Goal: Information Seeking & Learning: Learn about a topic

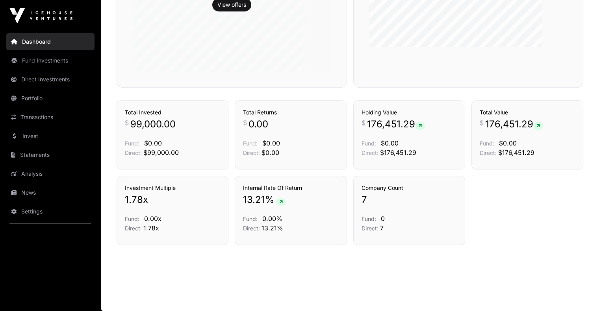
scroll to position [658, 0]
click at [34, 164] on link "Statements" at bounding box center [50, 154] width 88 height 17
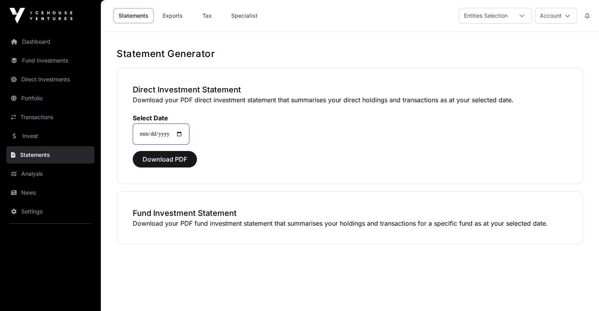
click at [189, 145] on input "**********" at bounding box center [161, 134] width 57 height 21
type input "**********"
click at [187, 164] on span "Download PDF" at bounding box center [164, 159] width 44 height 9
click at [54, 126] on link "Transactions" at bounding box center [50, 117] width 88 height 17
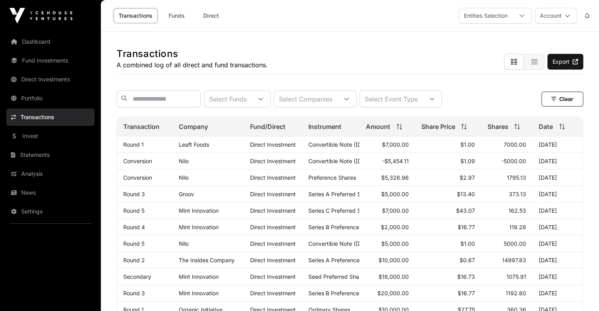
click at [54, 126] on link "Transactions" at bounding box center [50, 117] width 88 height 17
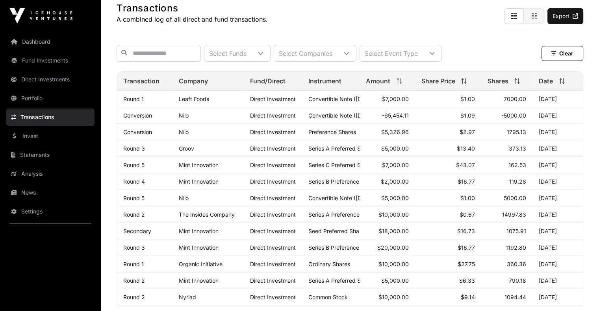
scroll to position [46, 0]
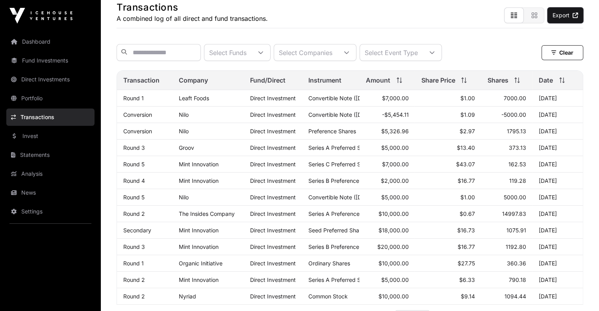
click at [552, 23] on link "Export" at bounding box center [565, 15] width 36 height 16
click at [76, 88] on link "Direct Investments" at bounding box center [50, 79] width 88 height 17
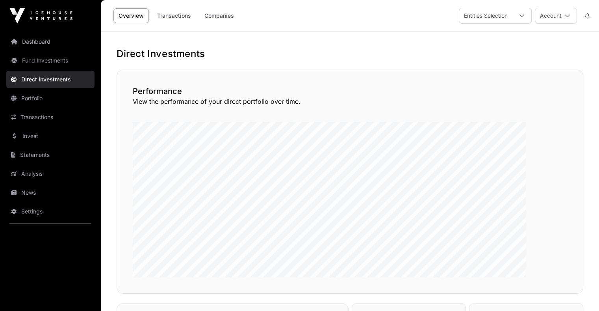
click at [48, 107] on link "Portfolio" at bounding box center [50, 98] width 88 height 17
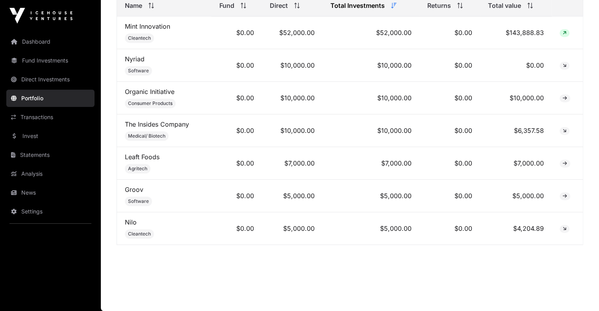
scroll to position [566, 0]
click at [45, 126] on link "Transactions" at bounding box center [50, 117] width 88 height 17
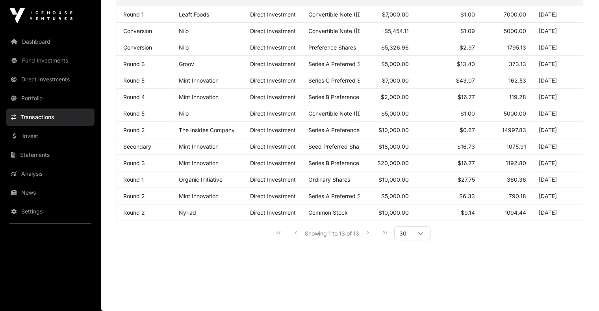
scroll to position [198, 0]
click at [45, 126] on link "Transactions" at bounding box center [50, 117] width 88 height 17
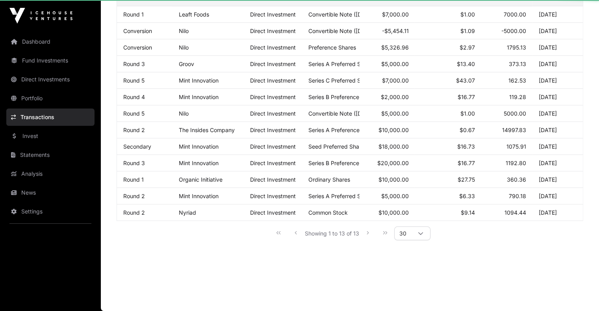
scroll to position [0, 0]
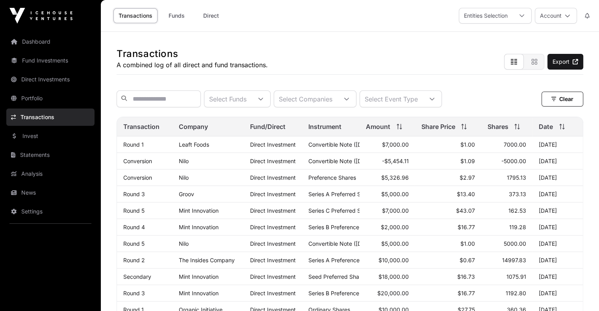
click at [45, 126] on link "Transactions" at bounding box center [50, 117] width 88 height 17
click at [42, 126] on link "Transactions" at bounding box center [50, 117] width 88 height 17
click at [44, 88] on link "Direct Investments" at bounding box center [50, 79] width 88 height 17
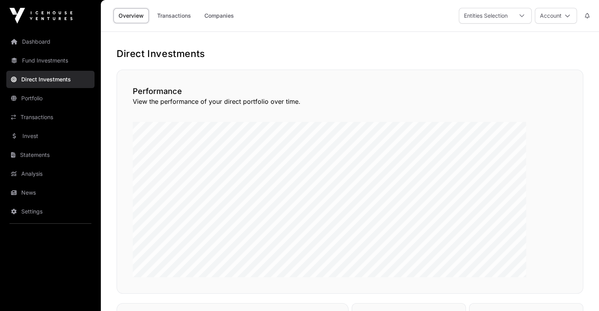
click at [39, 107] on link "Portfolio" at bounding box center [50, 98] width 88 height 17
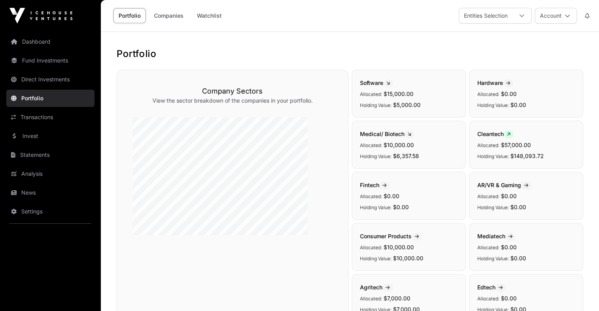
click at [38, 145] on link "Invest" at bounding box center [50, 135] width 88 height 17
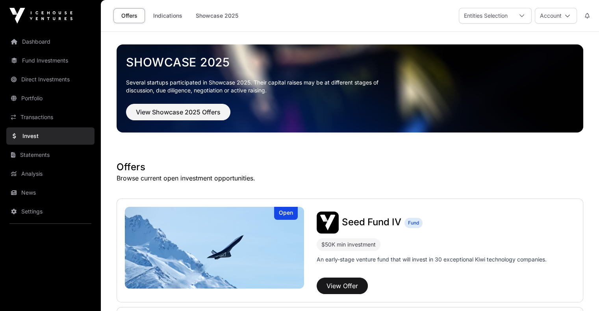
click at [38, 183] on link "Analysis" at bounding box center [50, 173] width 88 height 17
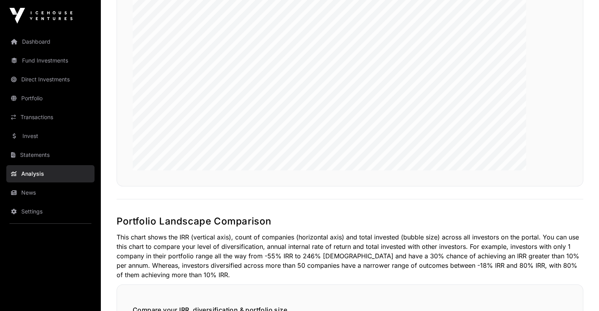
scroll to position [239, 0]
click at [37, 201] on link "News" at bounding box center [50, 192] width 88 height 17
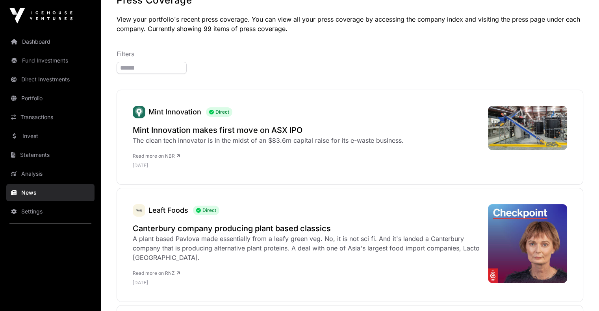
scroll to position [68, 0]
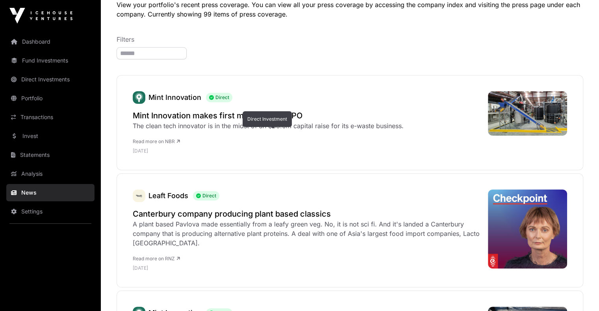
click at [232, 102] on span "Direct" at bounding box center [219, 97] width 26 height 9
click at [201, 102] on link "Mint Innovation" at bounding box center [174, 97] width 53 height 8
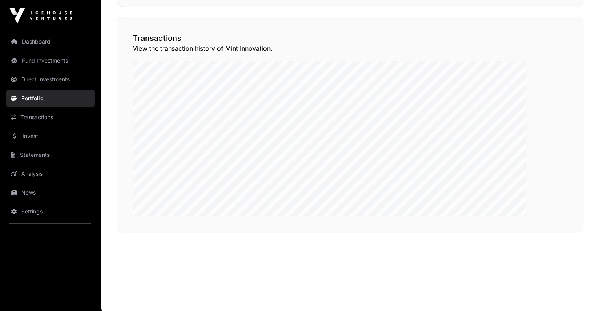
scroll to position [754, 0]
click at [56, 126] on link "Transactions" at bounding box center [50, 117] width 88 height 17
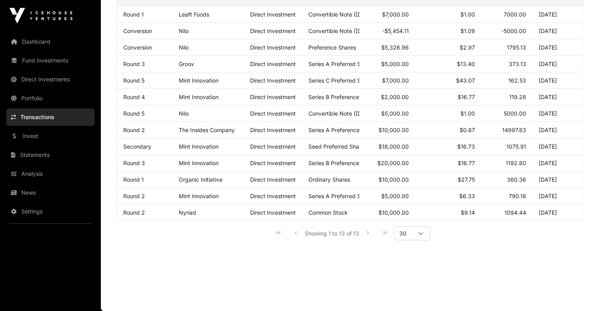
scroll to position [266, 0]
click at [59, 50] on link "Dashboard" at bounding box center [50, 41] width 88 height 17
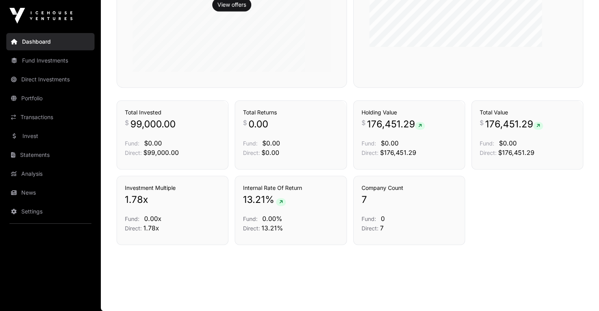
scroll to position [658, 0]
click at [37, 183] on link "Analysis" at bounding box center [50, 173] width 88 height 17
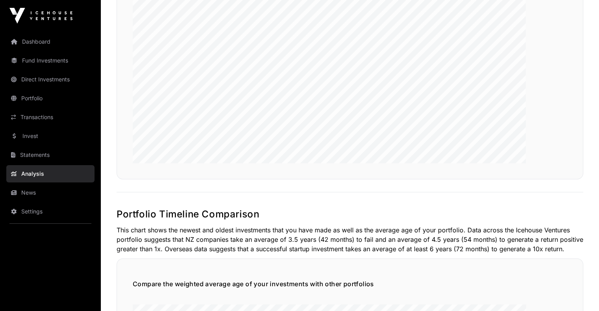
scroll to position [602, 0]
click at [30, 201] on link "News" at bounding box center [50, 192] width 88 height 17
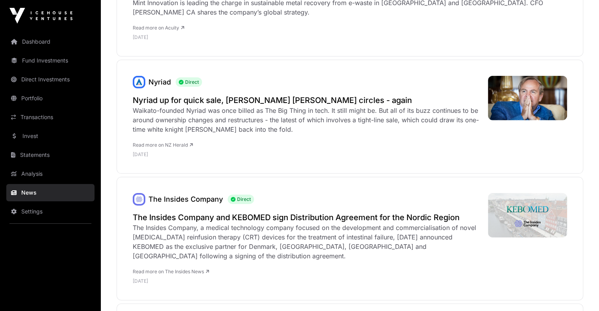
scroll to position [2402, 0]
